Goal: Task Accomplishment & Management: Use online tool/utility

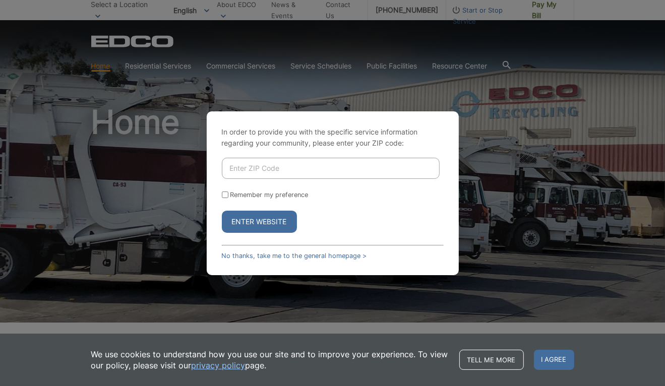
click at [521, 248] on div "In order to provide you with the specific service information regarding your co…" at bounding box center [332, 193] width 665 height 386
click at [295, 248] on div "In order to provide you with the specific service information regarding your co…" at bounding box center [333, 193] width 252 height 164
click at [301, 258] on link "No thanks, take me to the general homepage >" at bounding box center [294, 256] width 145 height 8
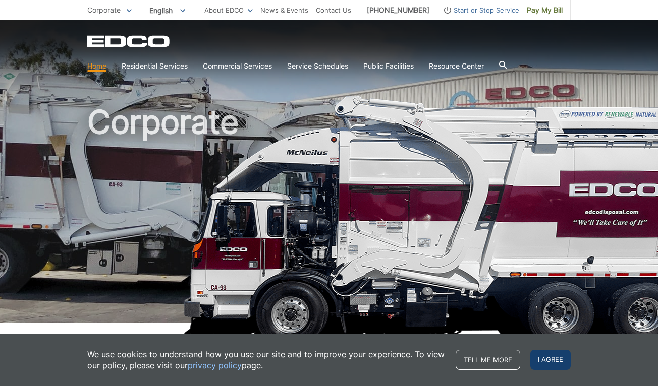
click at [557, 359] on span "I agree" at bounding box center [550, 360] width 40 height 20
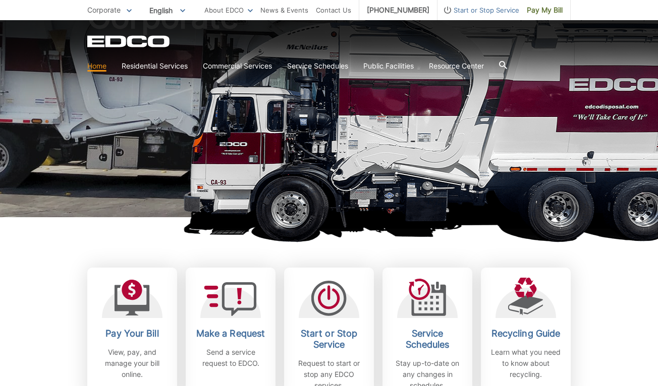
scroll to position [202, 0]
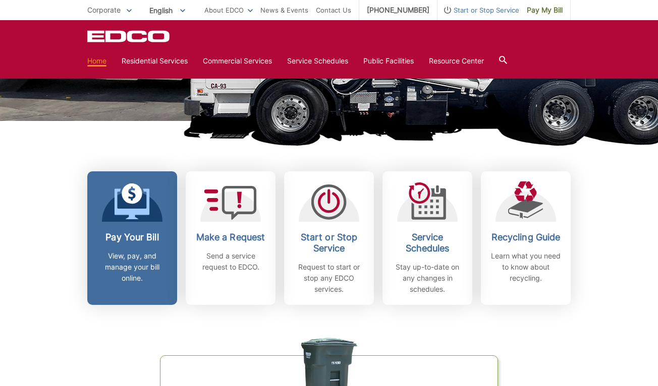
click at [129, 211] on icon at bounding box center [131, 204] width 35 height 31
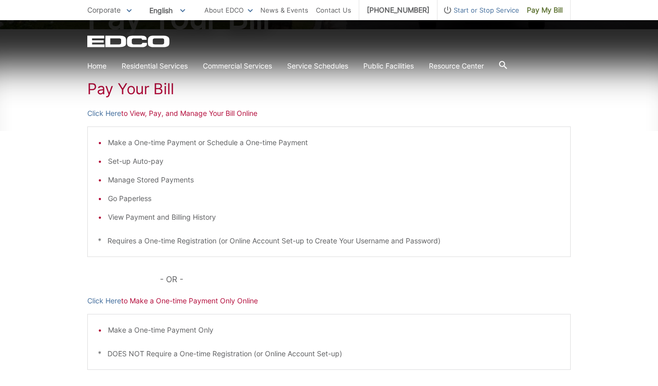
scroll to position [97, 0]
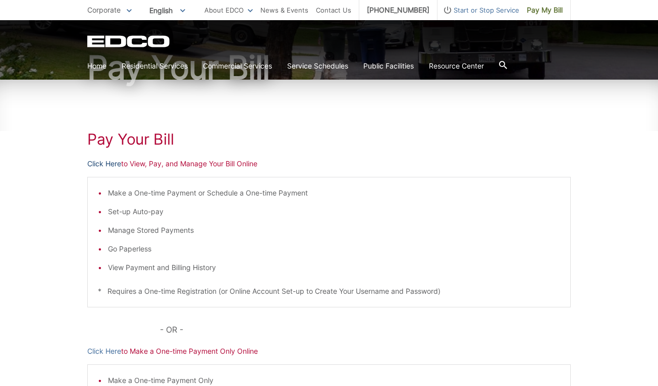
click at [116, 163] on link "Click Here" at bounding box center [104, 163] width 34 height 11
